Goal: Task Accomplishment & Management: Manage account settings

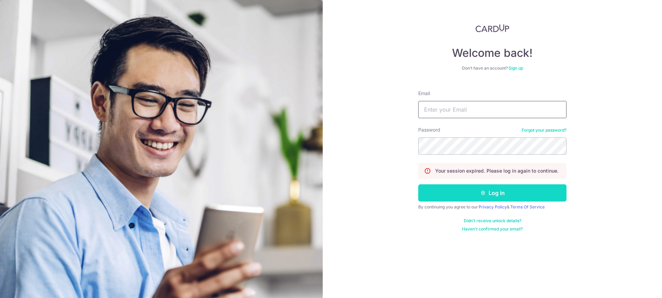
type input "[EMAIL_ADDRESS][DOMAIN_NAME]"
click at [452, 199] on button "Log in" at bounding box center [492, 193] width 148 height 17
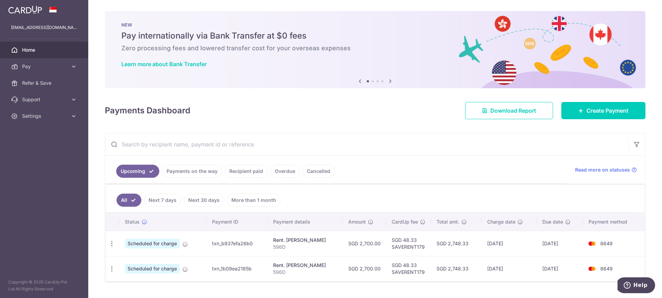
scroll to position [17, 0]
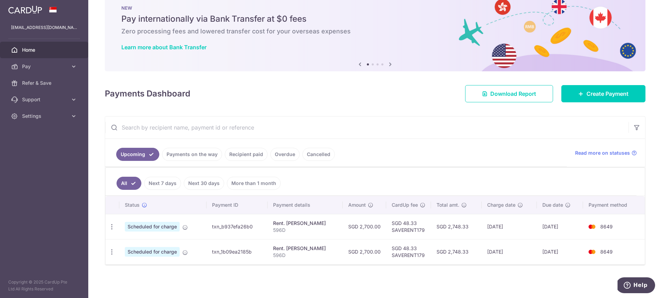
click at [198, 155] on link "Payments on the way" at bounding box center [192, 154] width 60 height 13
